Goal: Task Accomplishment & Management: Manage account settings

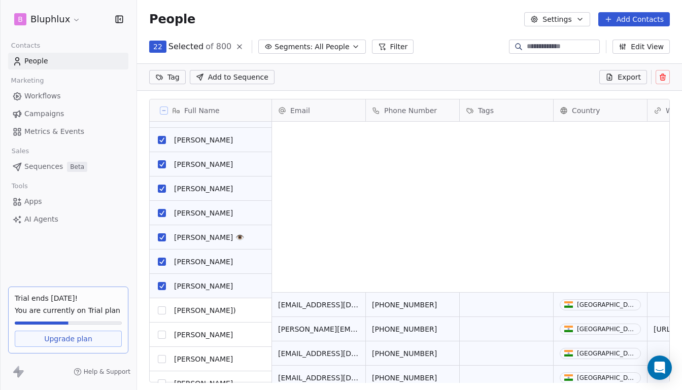
scroll to position [658, 0]
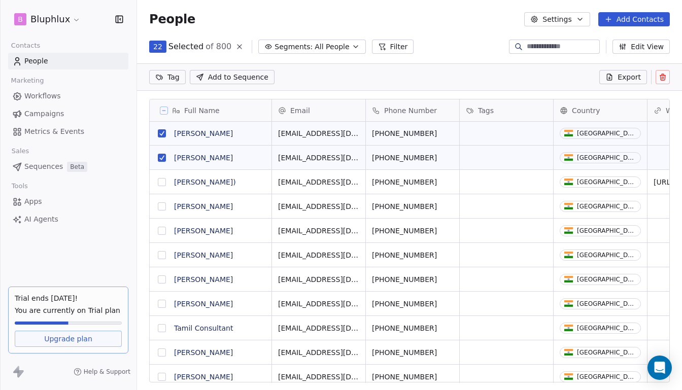
click at [163, 182] on button "grid" at bounding box center [162, 182] width 8 height 8
click at [163, 205] on button "grid" at bounding box center [162, 206] width 8 height 8
click at [162, 229] on button "grid" at bounding box center [162, 231] width 8 height 8
click at [161, 253] on button "grid" at bounding box center [162, 255] width 8 height 8
click at [161, 279] on button "grid" at bounding box center [162, 279] width 8 height 8
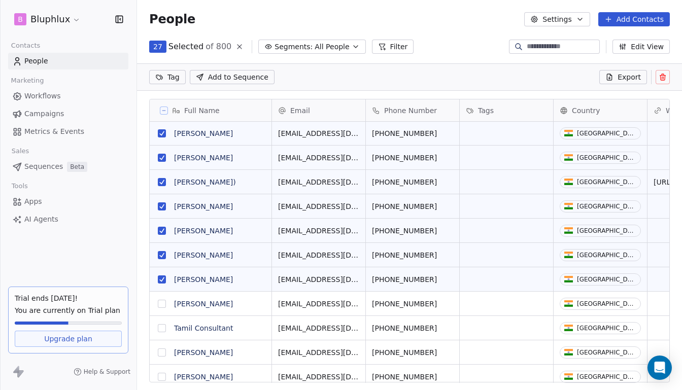
click at [162, 304] on button "grid" at bounding box center [162, 304] width 8 height 8
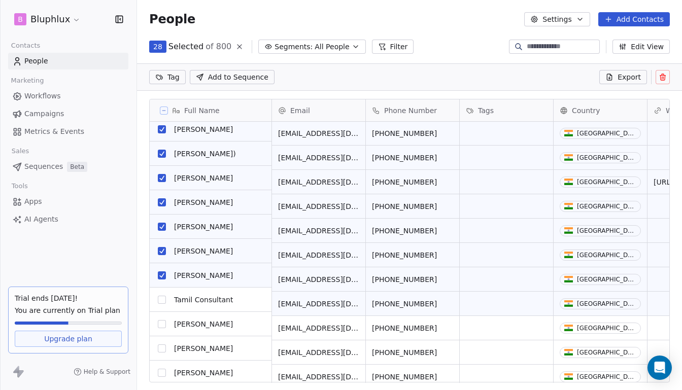
scroll to position [687, 0]
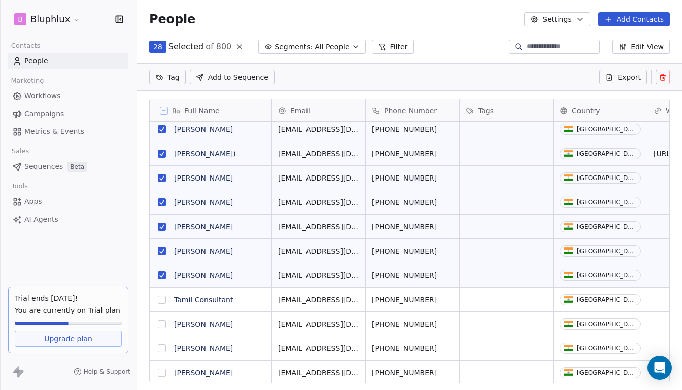
click at [162, 301] on button "grid" at bounding box center [162, 300] width 8 height 8
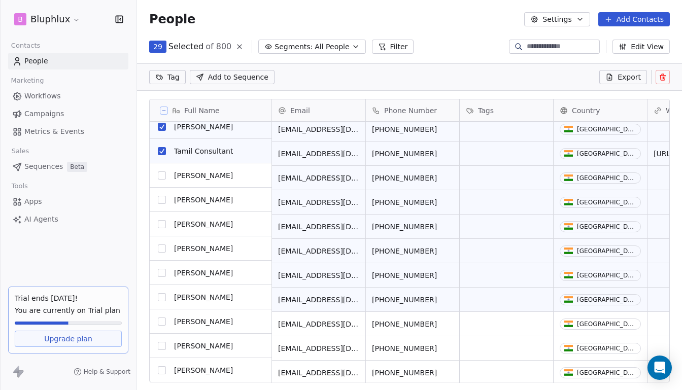
scroll to position [837, 0]
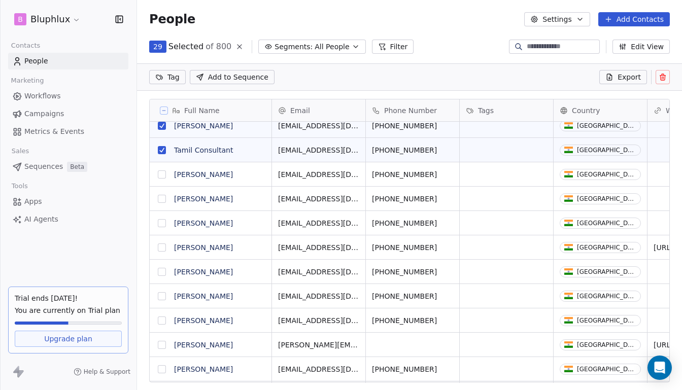
click at [162, 177] on button "grid" at bounding box center [162, 174] width 8 height 8
click at [161, 198] on button "grid" at bounding box center [162, 199] width 8 height 8
click at [161, 220] on button "grid" at bounding box center [162, 223] width 8 height 8
click at [162, 251] on button "grid" at bounding box center [162, 248] width 8 height 8
click at [164, 273] on button "grid" at bounding box center [162, 272] width 8 height 8
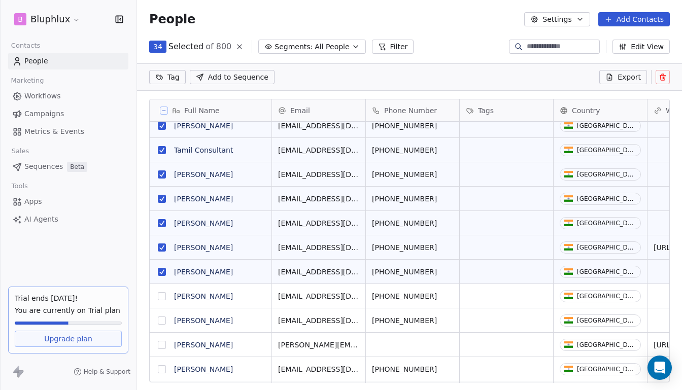
click at [162, 296] on button "grid" at bounding box center [162, 296] width 8 height 8
click at [161, 324] on button "grid" at bounding box center [162, 321] width 8 height 8
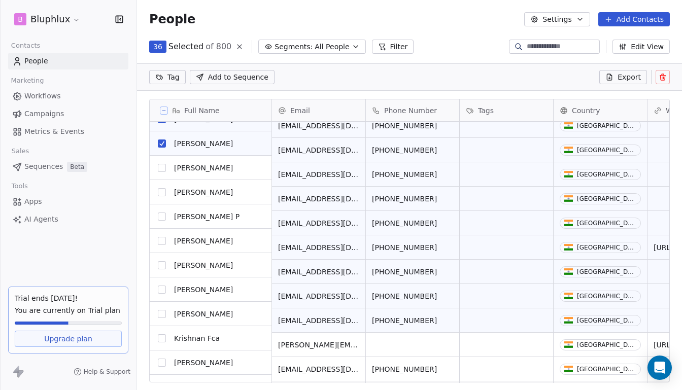
scroll to position [1014, 0]
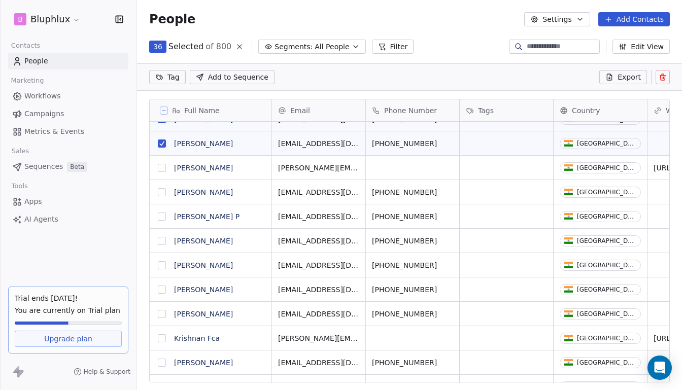
click at [162, 170] on button "grid" at bounding box center [162, 168] width 8 height 8
click at [162, 190] on button "grid" at bounding box center [162, 192] width 8 height 8
click at [162, 219] on button "grid" at bounding box center [162, 217] width 8 height 8
click at [161, 237] on button "grid" at bounding box center [162, 241] width 8 height 8
click at [163, 268] on button "grid" at bounding box center [162, 265] width 8 height 8
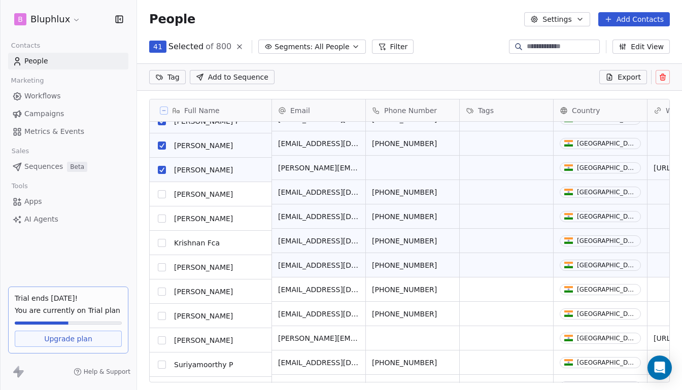
scroll to position [1109, 0]
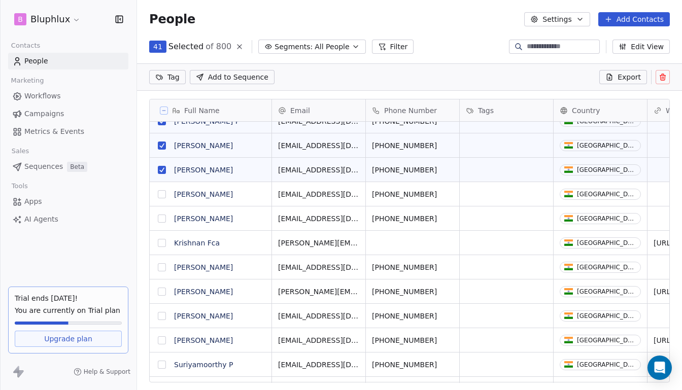
click at [161, 193] on button "grid" at bounding box center [162, 194] width 8 height 8
click at [162, 216] on button "grid" at bounding box center [162, 219] width 8 height 8
click at [162, 239] on button "grid" at bounding box center [162, 243] width 8 height 8
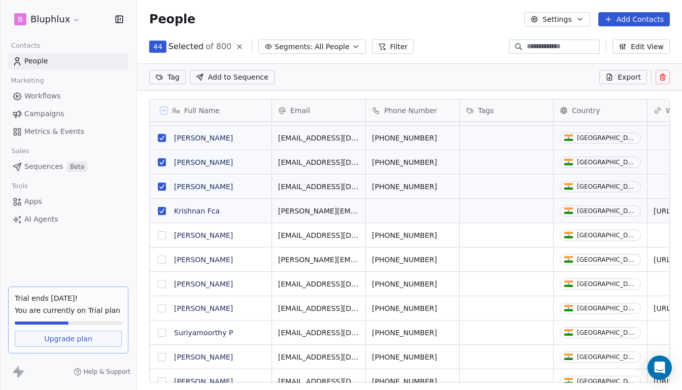
click at [162, 231] on button "grid" at bounding box center [162, 235] width 8 height 8
click at [161, 256] on button "grid" at bounding box center [162, 260] width 8 height 8
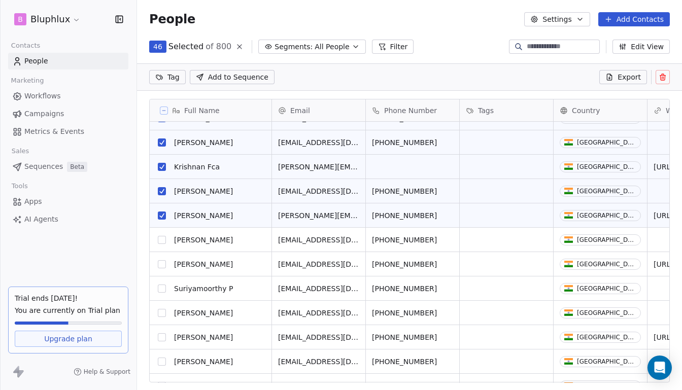
scroll to position [1185, 0]
click at [163, 239] on button "grid" at bounding box center [162, 240] width 8 height 8
click at [161, 265] on button "grid" at bounding box center [162, 264] width 8 height 8
click at [162, 288] on button "grid" at bounding box center [162, 289] width 8 height 8
click at [160, 312] on button "grid" at bounding box center [162, 313] width 8 height 8
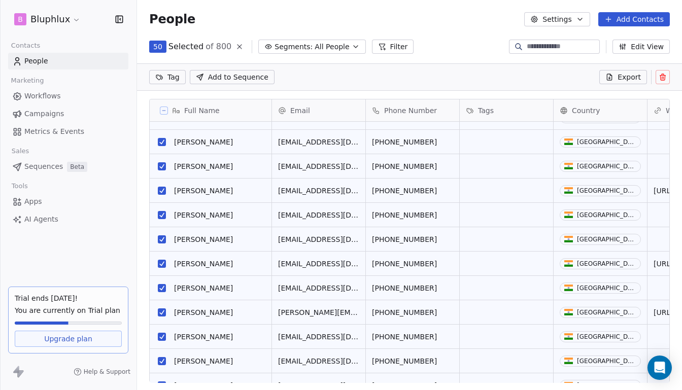
scroll to position [0, 0]
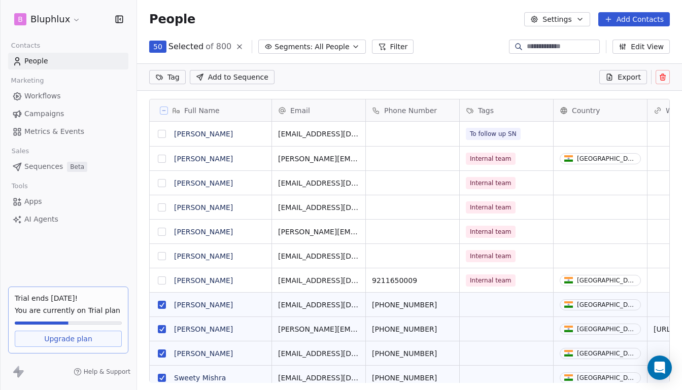
click at [163, 134] on button "grid" at bounding box center [162, 134] width 8 height 8
click at [352, 49] on icon "button" at bounding box center [356, 47] width 8 height 8
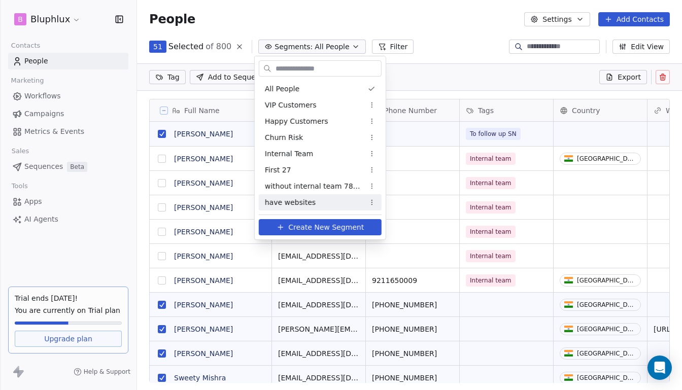
click at [311, 226] on span "Create New Segment" at bounding box center [326, 227] width 76 height 11
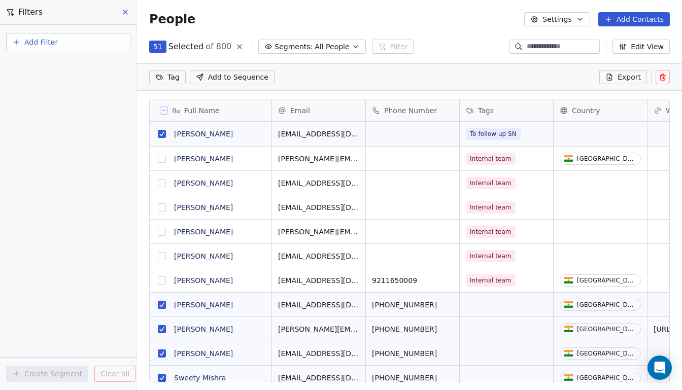
click at [33, 40] on span "Add Filter" at bounding box center [40, 42] width 33 height 11
click at [321, 65] on html "B Bluphlux Contacts People Marketing Workflows Campaigns Metrics & Events Sales…" at bounding box center [341, 195] width 682 height 390
click at [348, 51] on button "Segments: All People" at bounding box center [311, 47] width 107 height 14
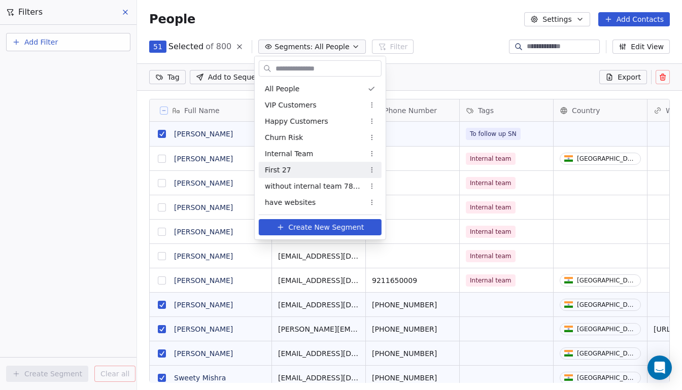
click at [310, 168] on div "First 27" at bounding box center [320, 170] width 123 height 16
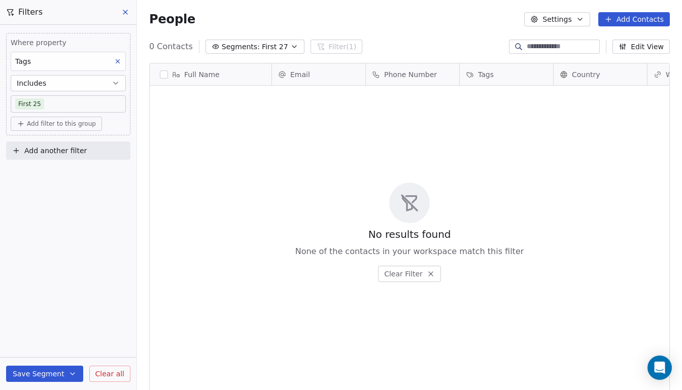
click at [58, 371] on button "Save Segment" at bounding box center [44, 374] width 77 height 16
click at [72, 333] on button "Create new segment" at bounding box center [68, 328] width 114 height 18
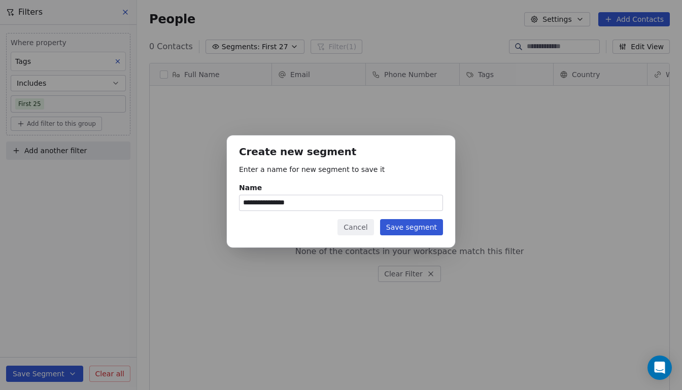
type input "**********"
click at [395, 222] on button "Save segment" at bounding box center [411, 227] width 63 height 16
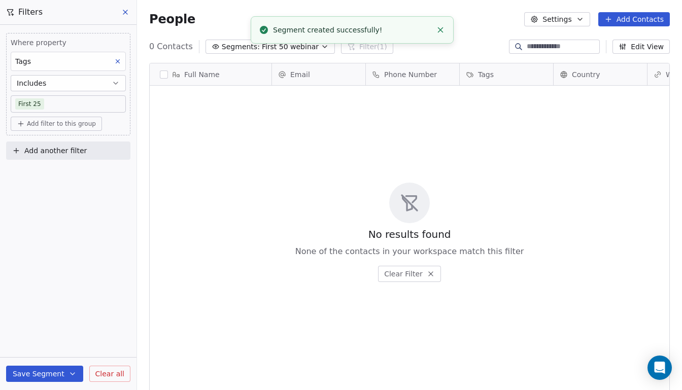
click at [126, 12] on icon at bounding box center [125, 12] width 8 height 8
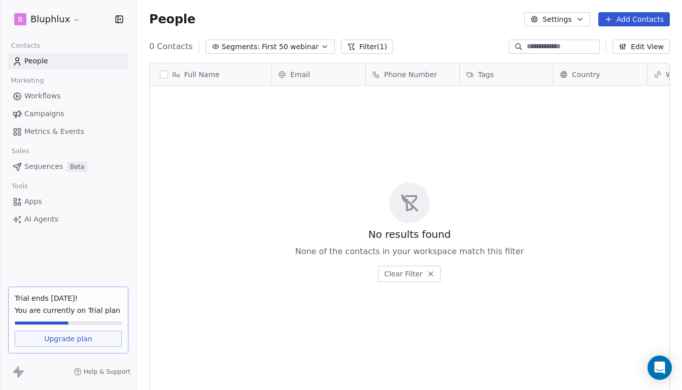
click at [271, 48] on span "First 50 webinar" at bounding box center [290, 47] width 57 height 11
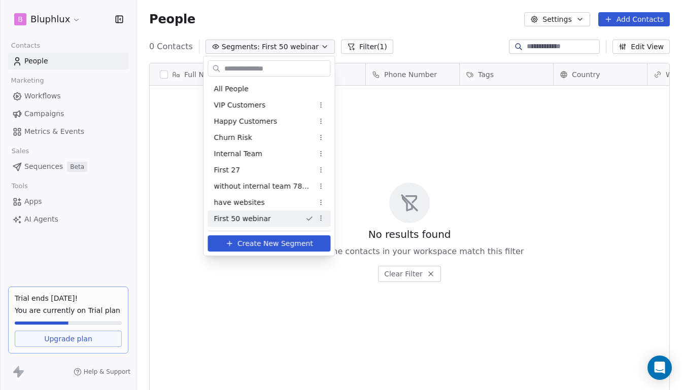
click at [278, 225] on div "First 50 webinar" at bounding box center [268, 219] width 123 height 16
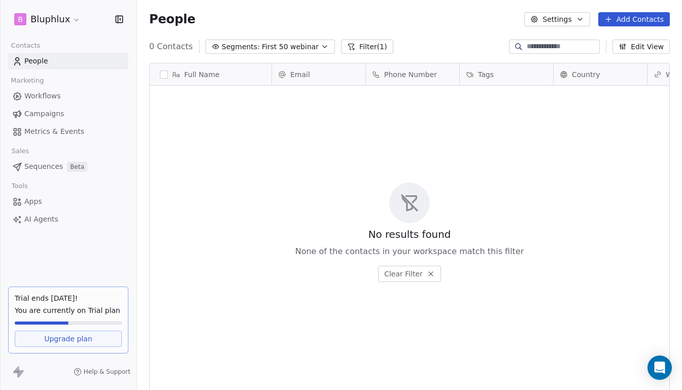
click at [350, 52] on button "Filter (1)" at bounding box center [367, 47] width 52 height 14
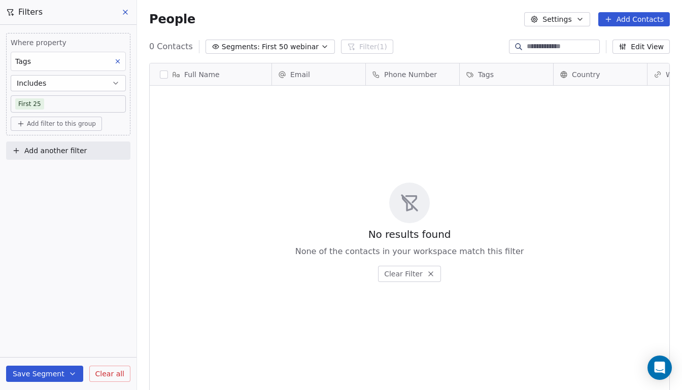
click at [81, 105] on body "B Bluphlux Contacts People Marketing Workflows Campaigns Metrics & Events Sales…" at bounding box center [341, 195] width 682 height 390
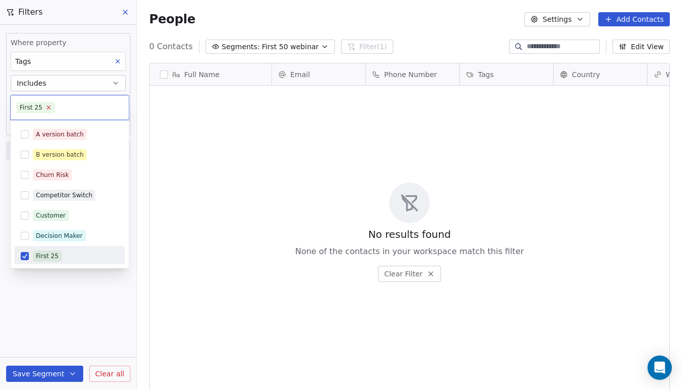
click at [47, 109] on icon at bounding box center [49, 108] width 4 height 4
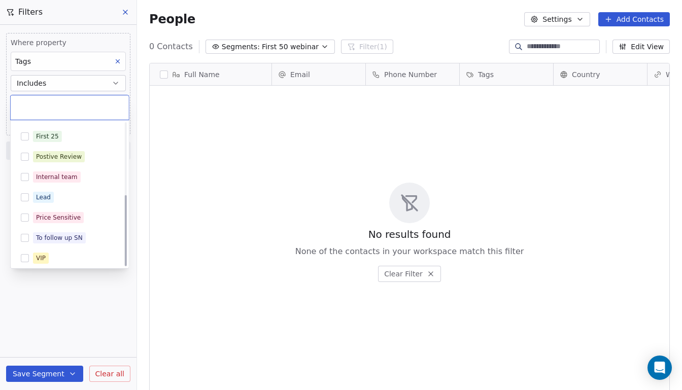
scroll to position [144, 0]
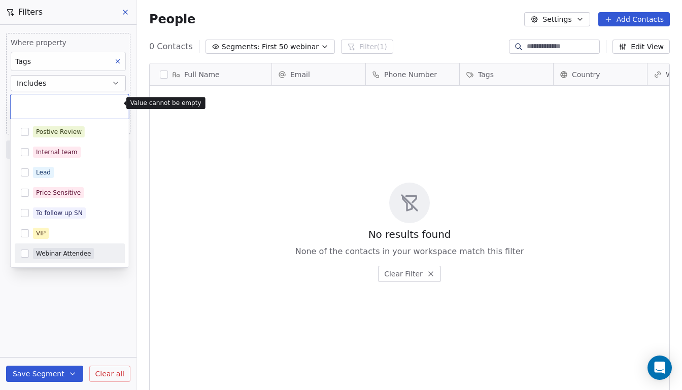
click at [74, 285] on html "B Bluphlux Contacts People Marketing Workflows Campaigns Metrics & Events Sales…" at bounding box center [341, 195] width 682 height 390
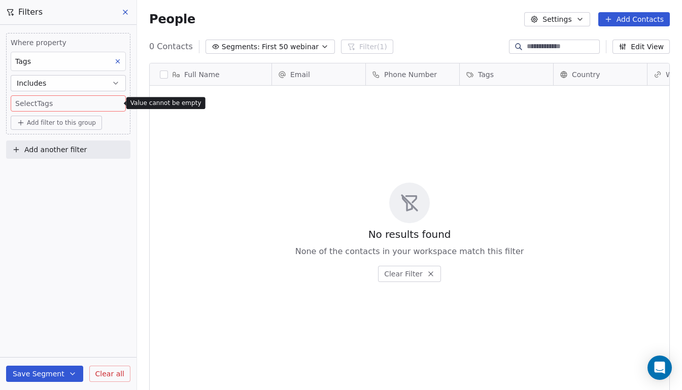
click at [113, 385] on div "Save Segment Clear all" at bounding box center [68, 374] width 136 height 32
click at [115, 379] on button "Clear all" at bounding box center [109, 374] width 41 height 16
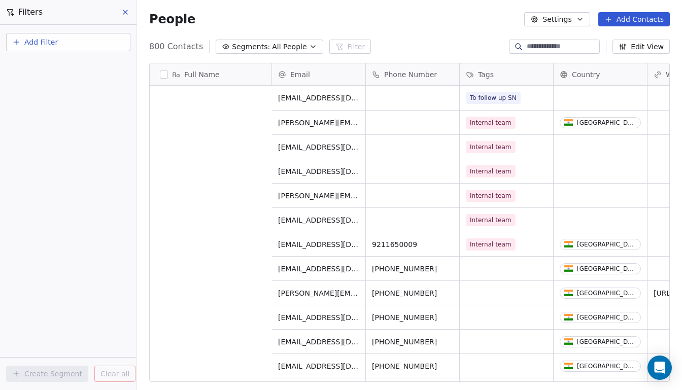
scroll to position [0, 0]
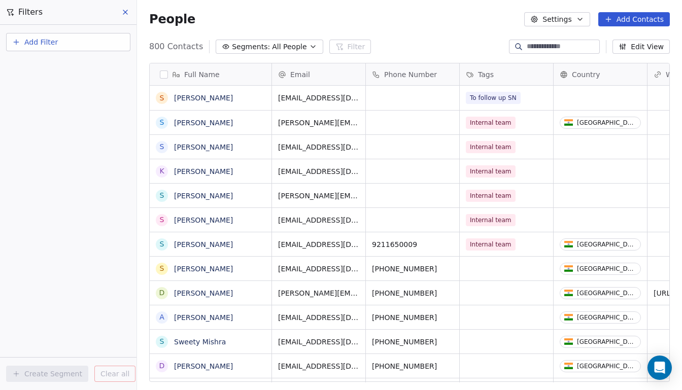
click at [610, 25] on button "Add Contacts" at bounding box center [634, 19] width 72 height 14
click at [428, 34] on html "B Bluphlux Contacts People Marketing Workflows Campaigns Metrics & Events Sales…" at bounding box center [341, 195] width 682 height 390
click at [312, 47] on button "Segments: All People" at bounding box center [269, 47] width 107 height 14
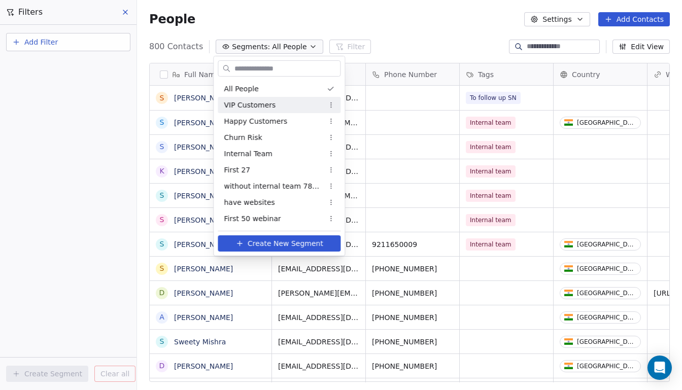
click at [294, 105] on div "VIP Customers" at bounding box center [279, 105] width 123 height 16
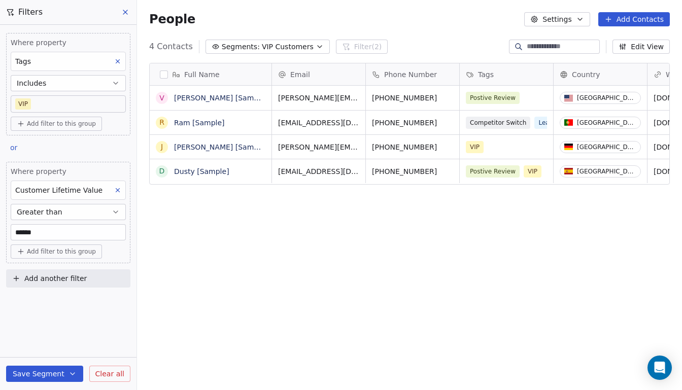
scroll to position [337, 539]
click at [161, 76] on button "button" at bounding box center [164, 75] width 8 height 8
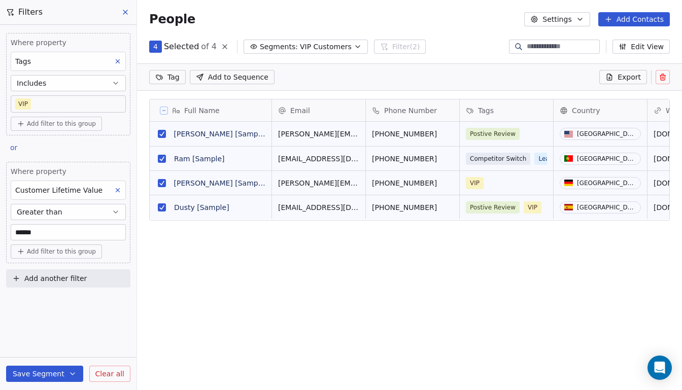
scroll to position [302, 539]
click at [660, 78] on icon at bounding box center [662, 78] width 5 height 5
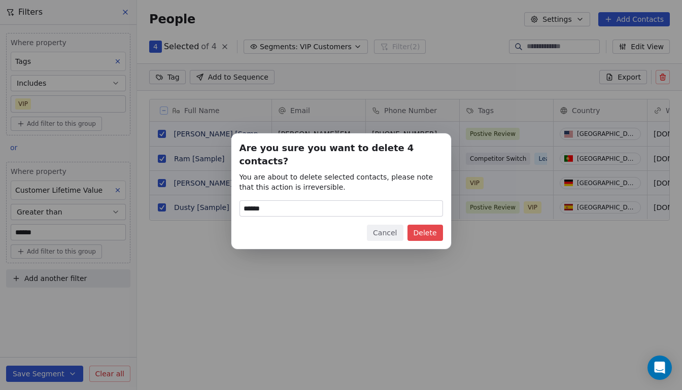
type input "******"
click at [427, 231] on button "Delete" at bounding box center [425, 233] width 36 height 16
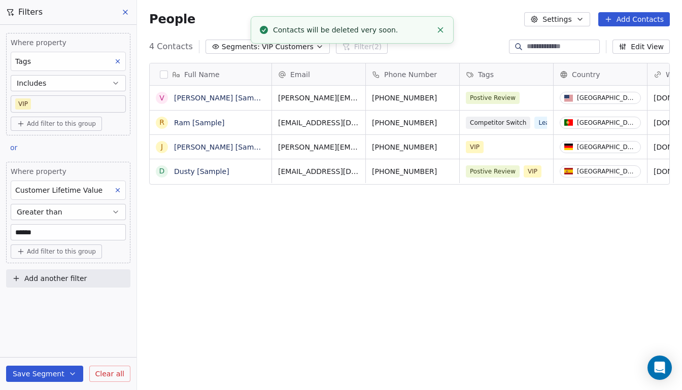
scroll to position [337, 539]
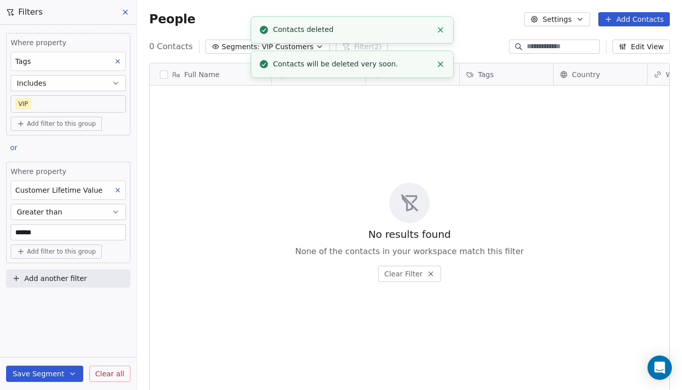
click at [438, 32] on icon "Close toast" at bounding box center [440, 29] width 9 height 9
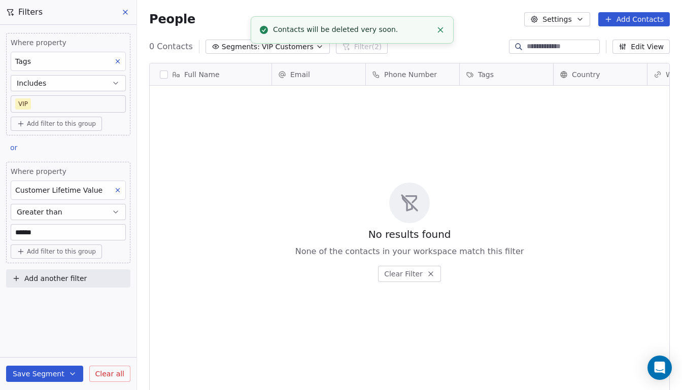
click at [438, 27] on line "Close toast" at bounding box center [440, 29] width 5 height 5
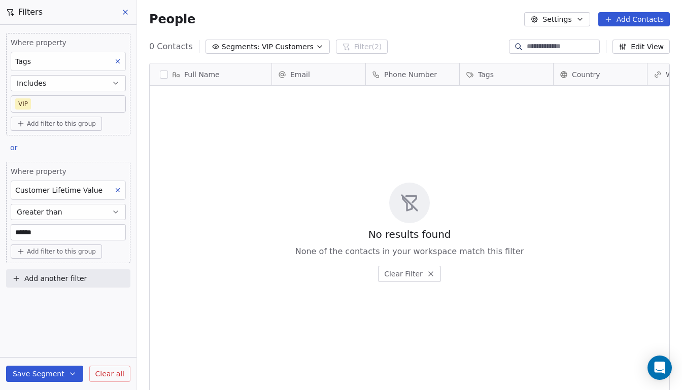
click at [295, 49] on span "VIP Customers" at bounding box center [288, 47] width 52 height 11
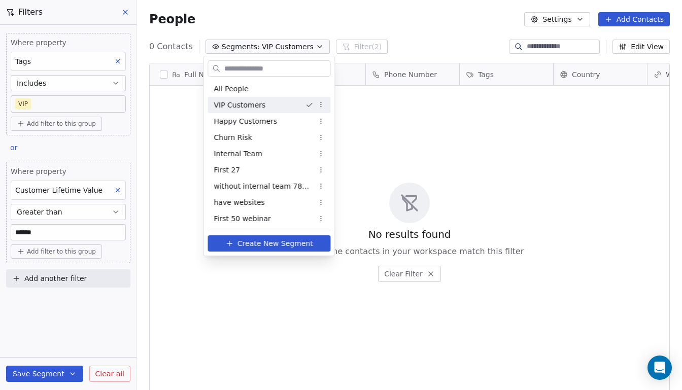
click at [350, 177] on html "B Bluphlux Contacts People Marketing Workflows Campaigns Metrics & Events Sales…" at bounding box center [341, 195] width 682 height 390
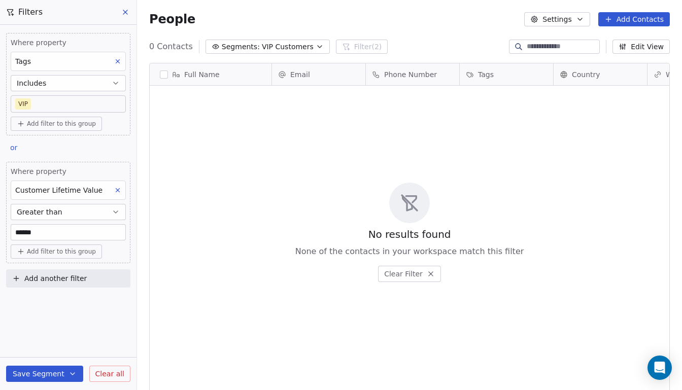
click at [316, 50] on icon "button" at bounding box center [320, 47] width 8 height 8
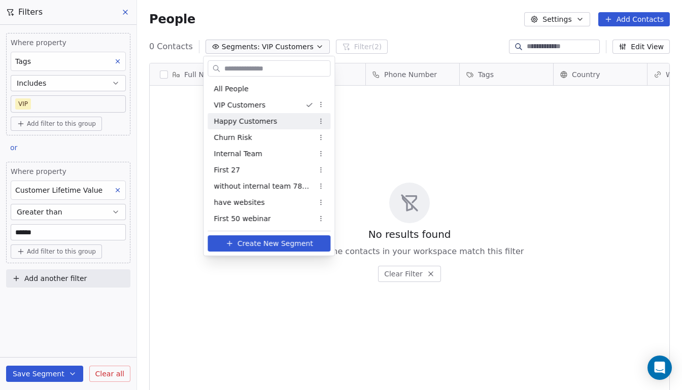
click at [60, 334] on html "B Bluphlux Contacts People Marketing Workflows Campaigns Metrics & Events Sales…" at bounding box center [341, 195] width 682 height 390
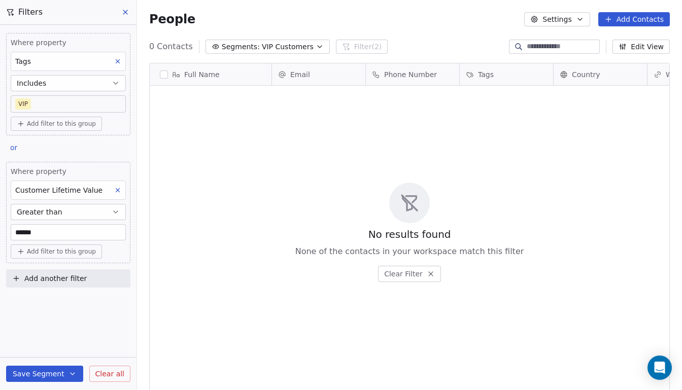
click at [100, 375] on span "Clear all" at bounding box center [109, 374] width 29 height 11
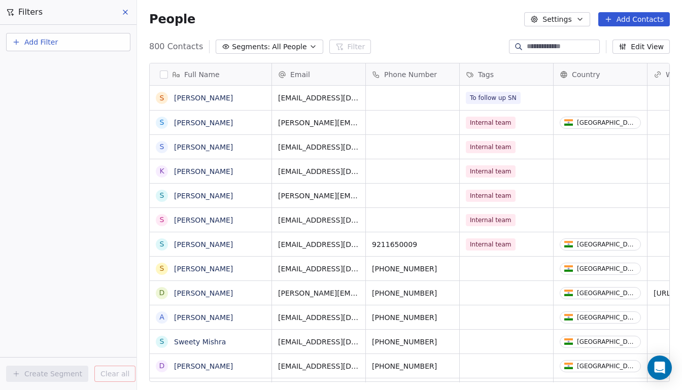
click at [285, 49] on span "All People" at bounding box center [289, 47] width 34 height 11
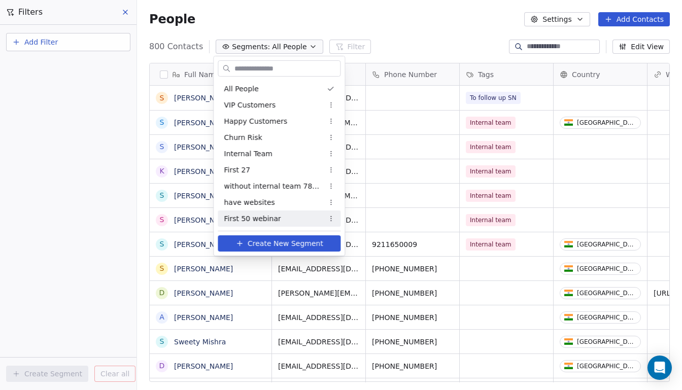
click at [263, 242] on span "Create New Segment" at bounding box center [286, 243] width 76 height 11
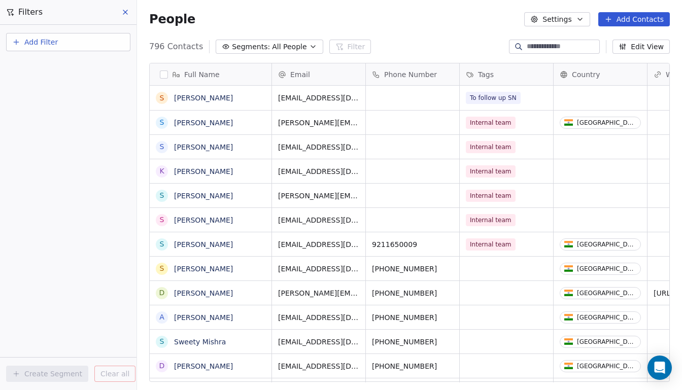
click at [69, 48] on button "Add Filter" at bounding box center [68, 42] width 124 height 18
click at [85, 64] on div "Contact properties" at bounding box center [68, 66] width 103 height 11
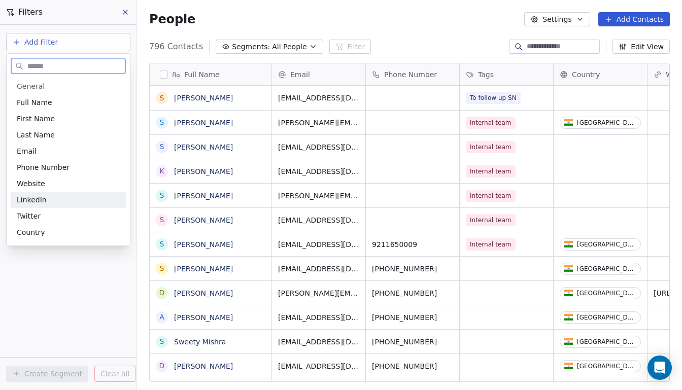
click at [73, 200] on div "LinkedIn" at bounding box center [68, 200] width 103 height 10
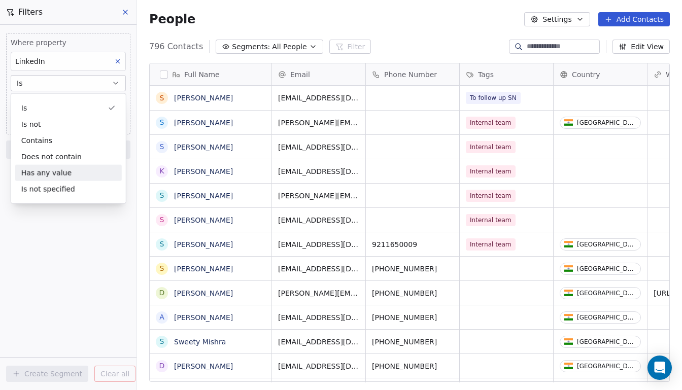
click at [78, 170] on div "Has any value" at bounding box center [68, 173] width 107 height 16
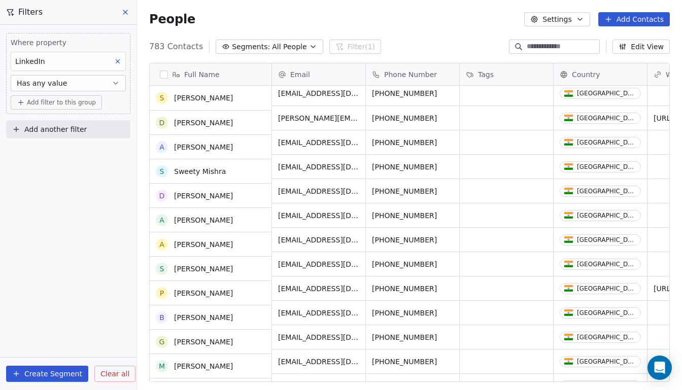
scroll to position [0, 0]
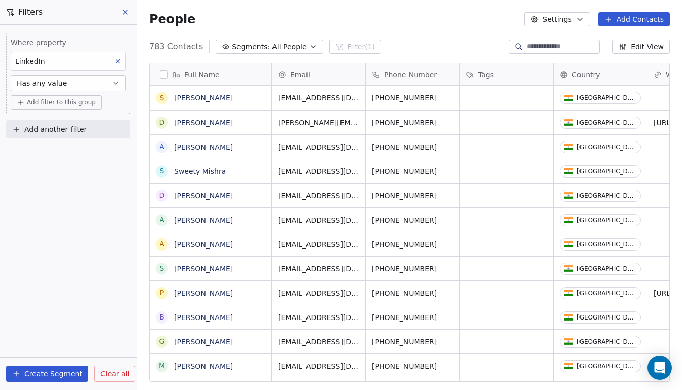
click at [68, 100] on span "Add filter to this group" at bounding box center [61, 102] width 69 height 8
click at [68, 129] on div "Contact properties" at bounding box center [68, 124] width 107 height 16
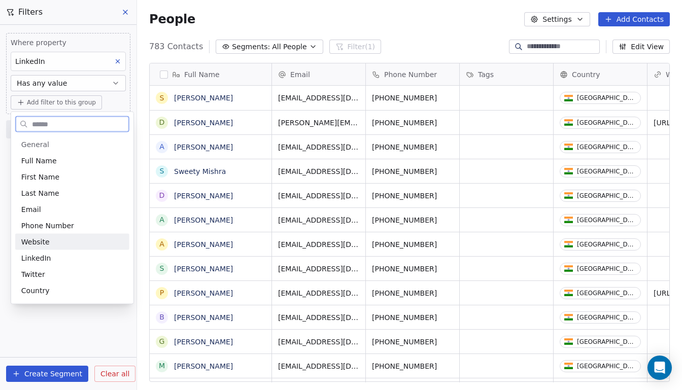
click at [65, 237] on div "Website" at bounding box center [72, 242] width 102 height 10
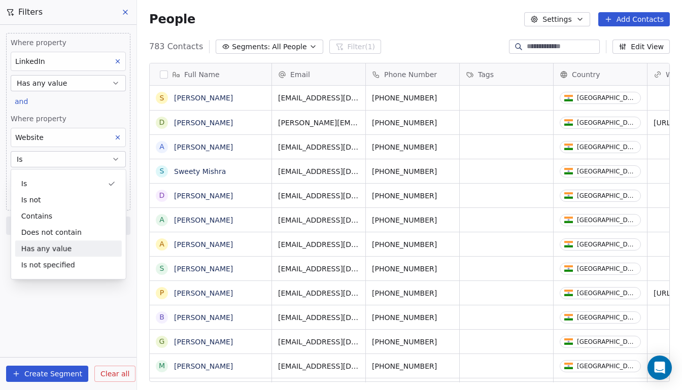
click at [77, 255] on div "Has any value" at bounding box center [68, 248] width 107 height 16
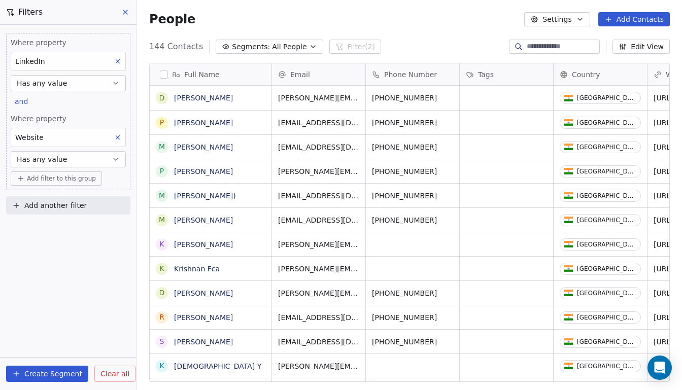
scroll to position [337, 539]
click at [95, 176] on button "Add filter to this group" at bounding box center [56, 178] width 91 height 14
click at [69, 213] on span "Contact activity" at bounding box center [49, 216] width 56 height 11
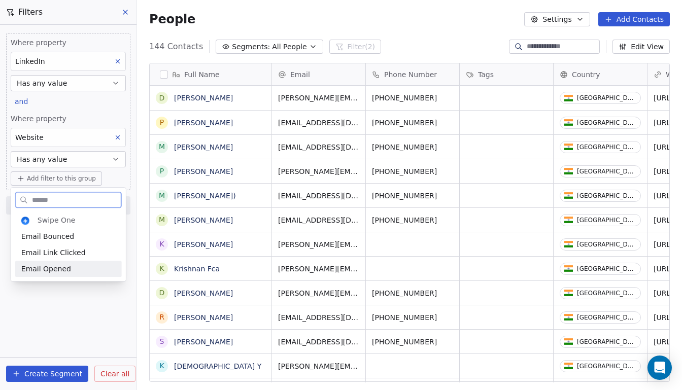
click at [69, 266] on div "Email Opened" at bounding box center [68, 269] width 94 height 10
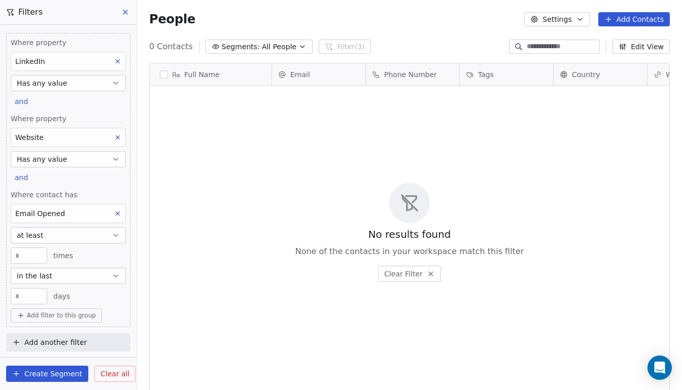
click at [114, 208] on button at bounding box center [117, 213] width 13 height 13
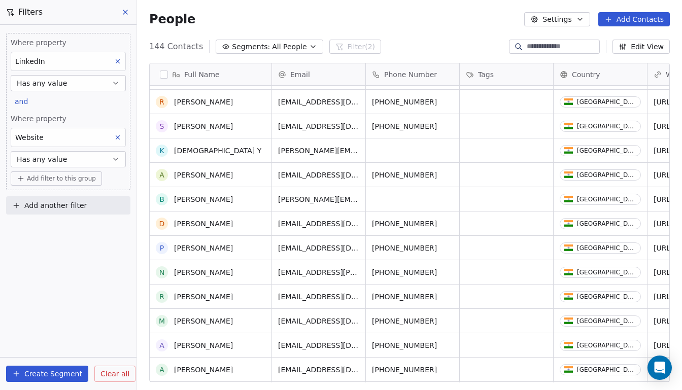
scroll to position [0, 0]
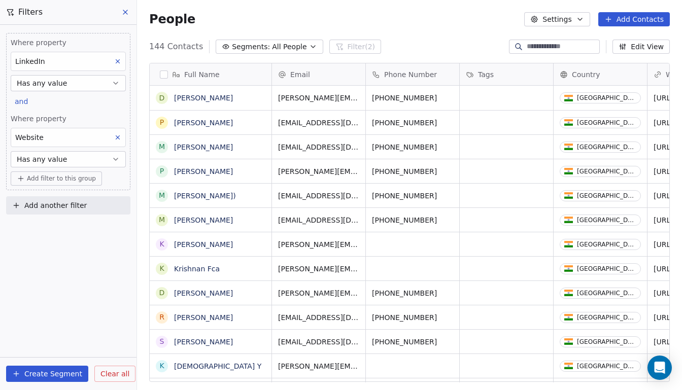
click at [166, 78] on button "button" at bounding box center [164, 75] width 8 height 8
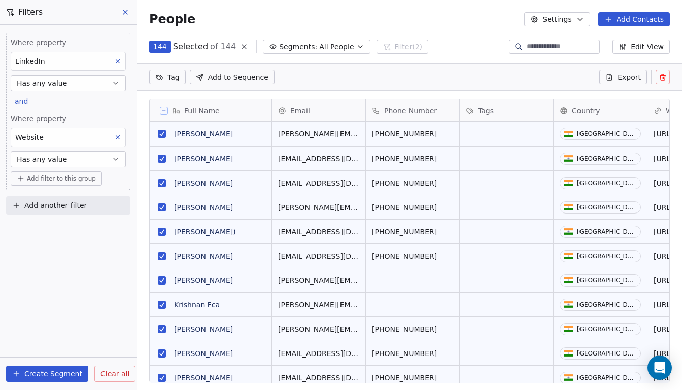
scroll to position [302, 539]
click at [64, 369] on button "Create Segment" at bounding box center [47, 374] width 82 height 16
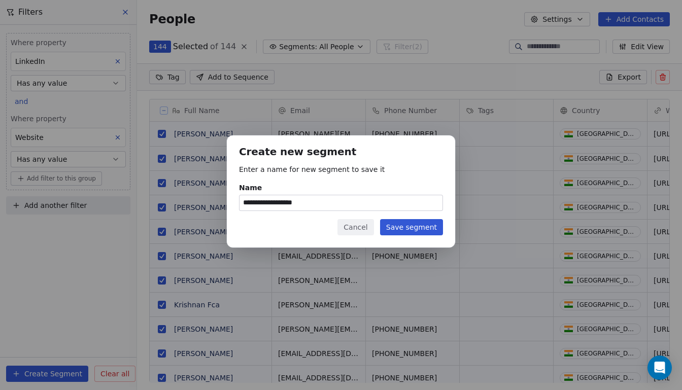
type input "**********"
click at [404, 231] on button "Save segment" at bounding box center [411, 227] width 63 height 16
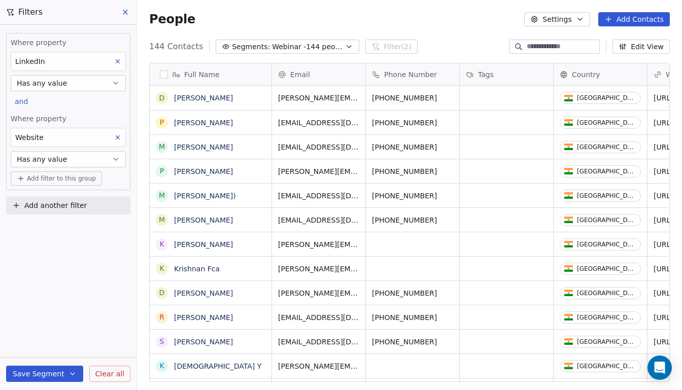
click at [105, 370] on span "Clear all" at bounding box center [109, 374] width 29 height 11
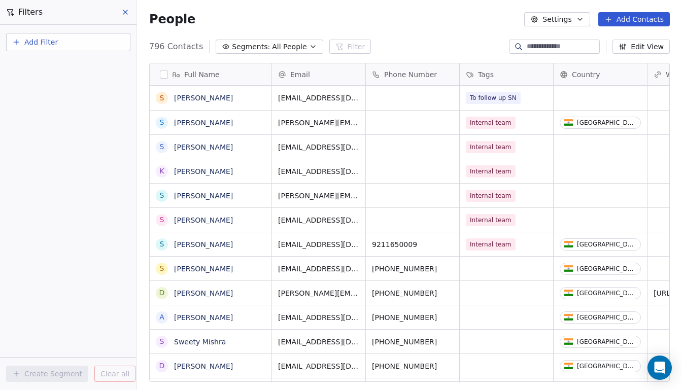
click at [309, 50] on icon "button" at bounding box center [313, 47] width 8 height 8
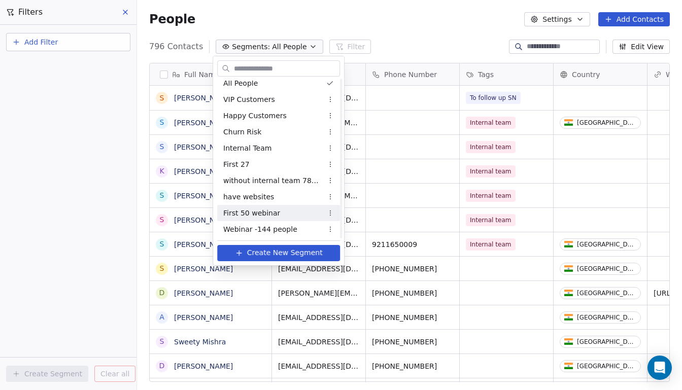
scroll to position [6, 0]
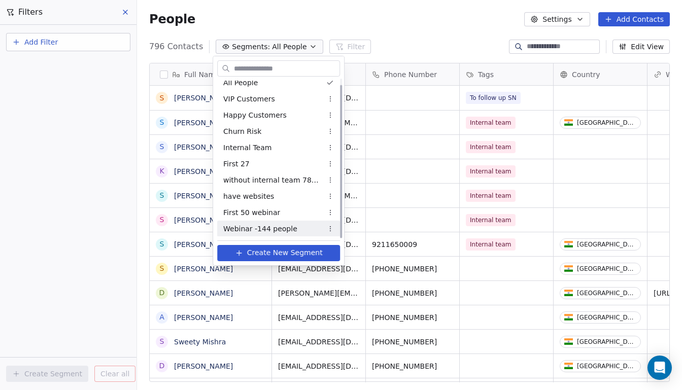
click at [270, 224] on span "Webinar -144 people" at bounding box center [260, 229] width 74 height 11
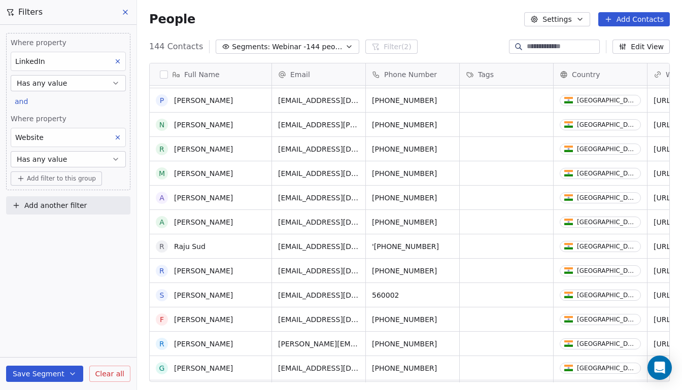
scroll to position [363, 0]
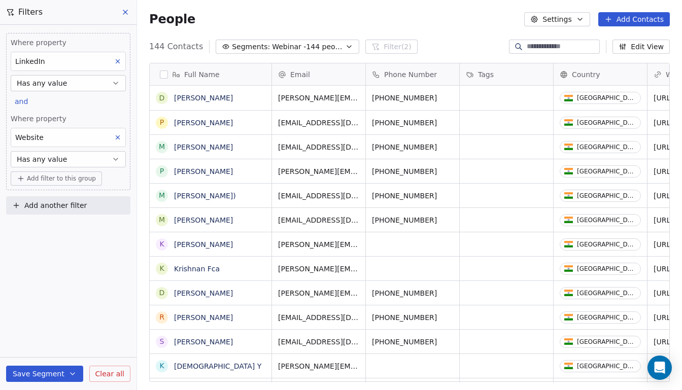
click at [429, 29] on div "People Settings Add Contacts" at bounding box center [409, 19] width 545 height 39
click at [125, 9] on icon at bounding box center [125, 12] width 8 height 8
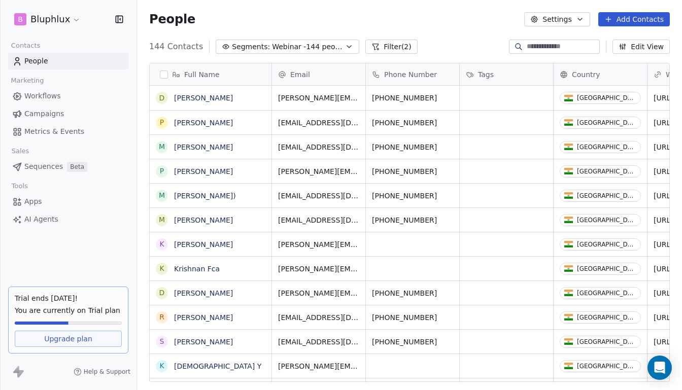
click at [534, 46] on input at bounding box center [562, 47] width 71 height 10
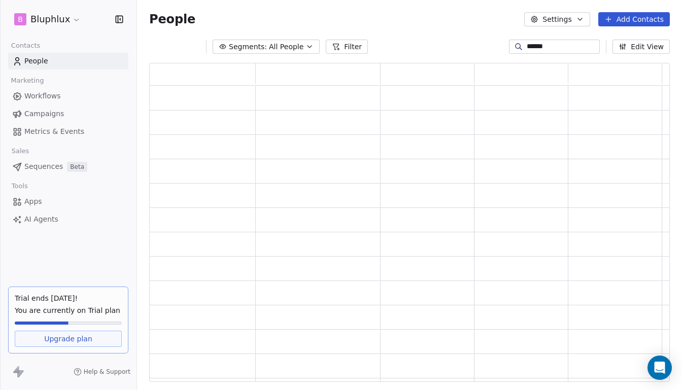
scroll to position [313, 514]
type input "*"
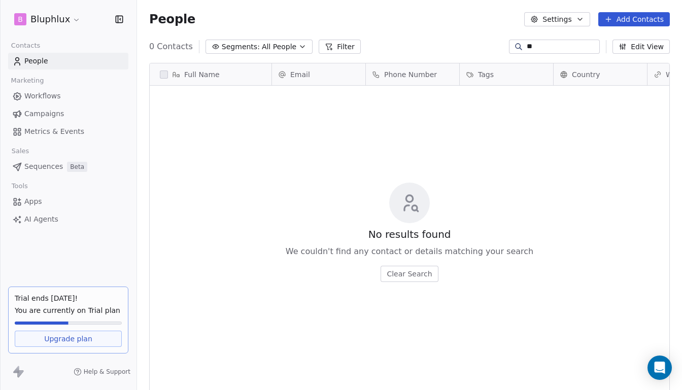
type input "*"
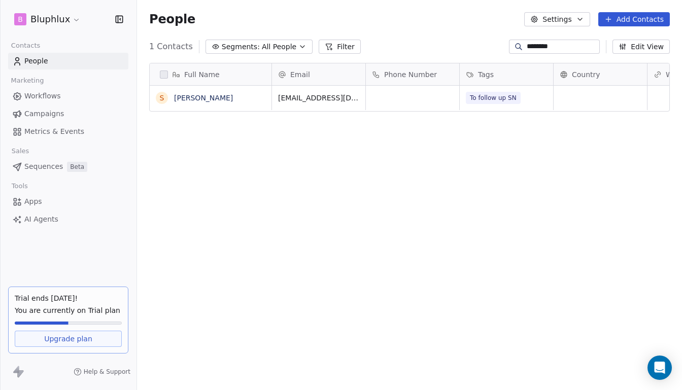
type input "********"
click at [532, 99] on div "To follow up SN" at bounding box center [506, 98] width 93 height 24
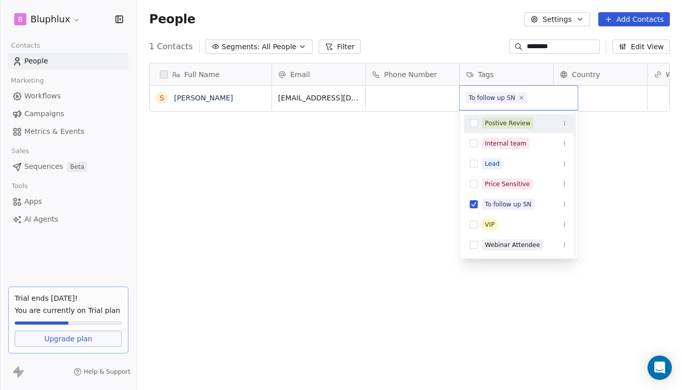
scroll to position [0, 0]
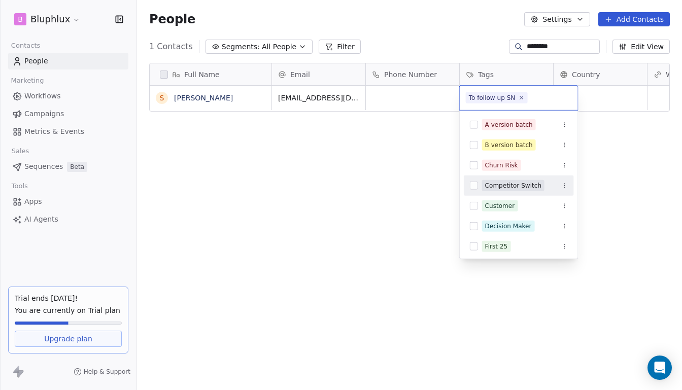
click at [353, 193] on html "B Bluphlux Contacts People Marketing Workflows Campaigns Metrics & Events Sales…" at bounding box center [341, 195] width 682 height 390
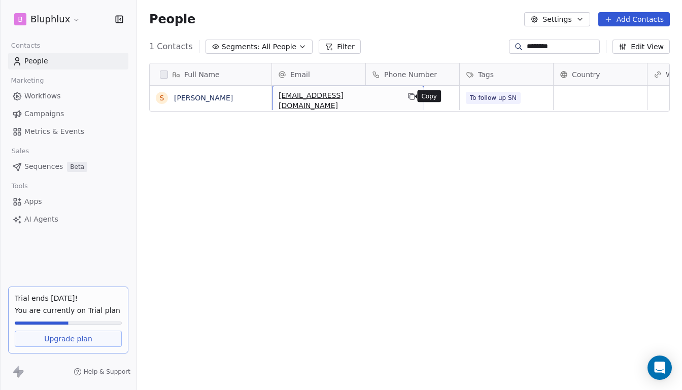
click at [410, 97] on icon "grid" at bounding box center [411, 96] width 8 height 8
